Goal: Navigation & Orientation: Find specific page/section

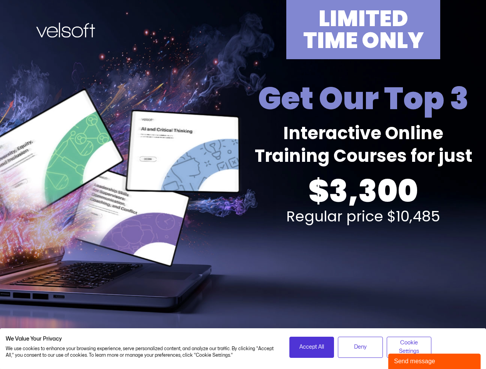
click at [243, 185] on div "LIMITED TIME ONLY Get Our Top 3 Interactive Online Training Courses for just $3…" at bounding box center [243, 169] width 477 height 339
click at [311, 347] on span "Accept All" at bounding box center [311, 347] width 25 height 8
click at [360, 347] on span "Deny" at bounding box center [360, 347] width 13 height 8
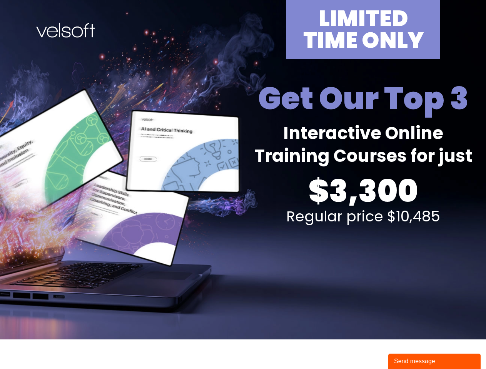
click at [434, 361] on div "Send message" at bounding box center [434, 361] width 81 height 9
